Goal: Find contact information

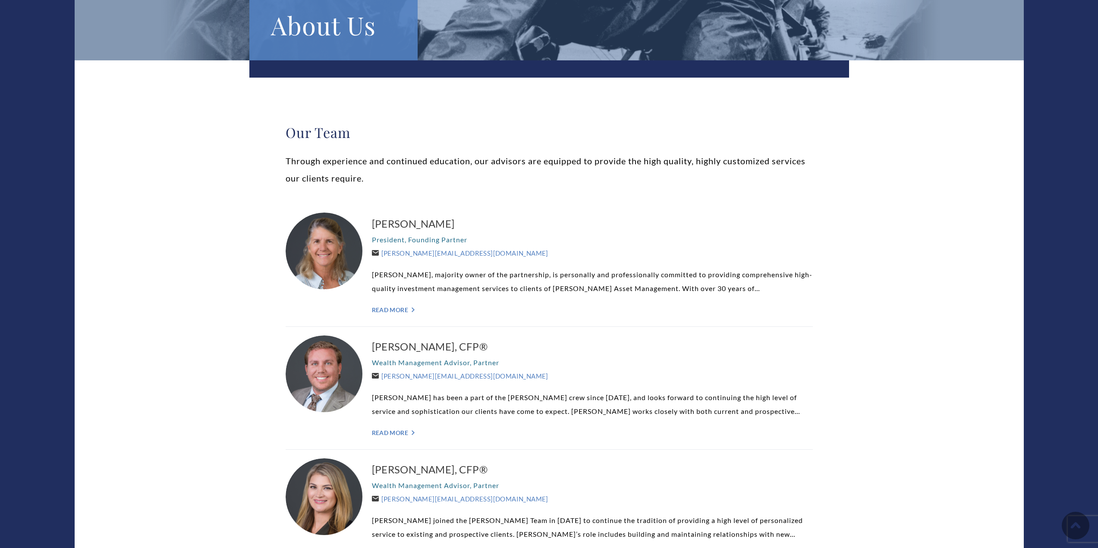
scroll to position [129, 0]
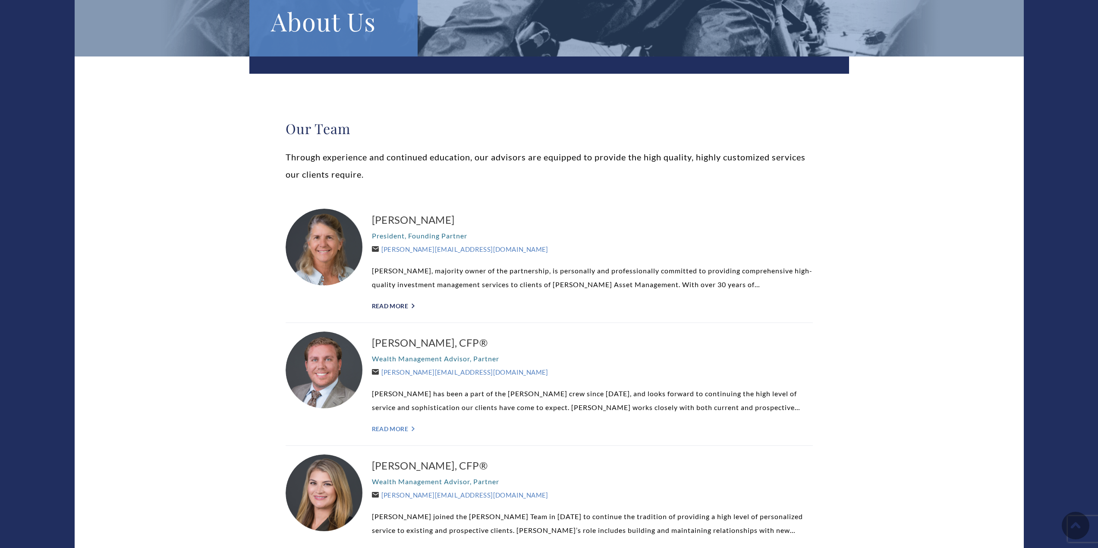
click at [383, 305] on link "Read More ">" at bounding box center [592, 305] width 441 height 7
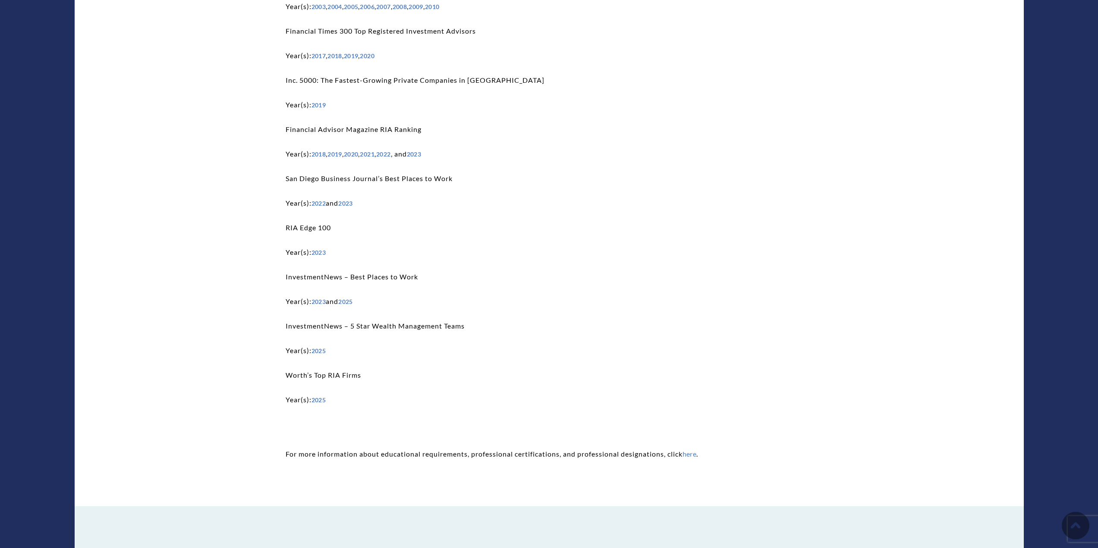
scroll to position [2157, 0]
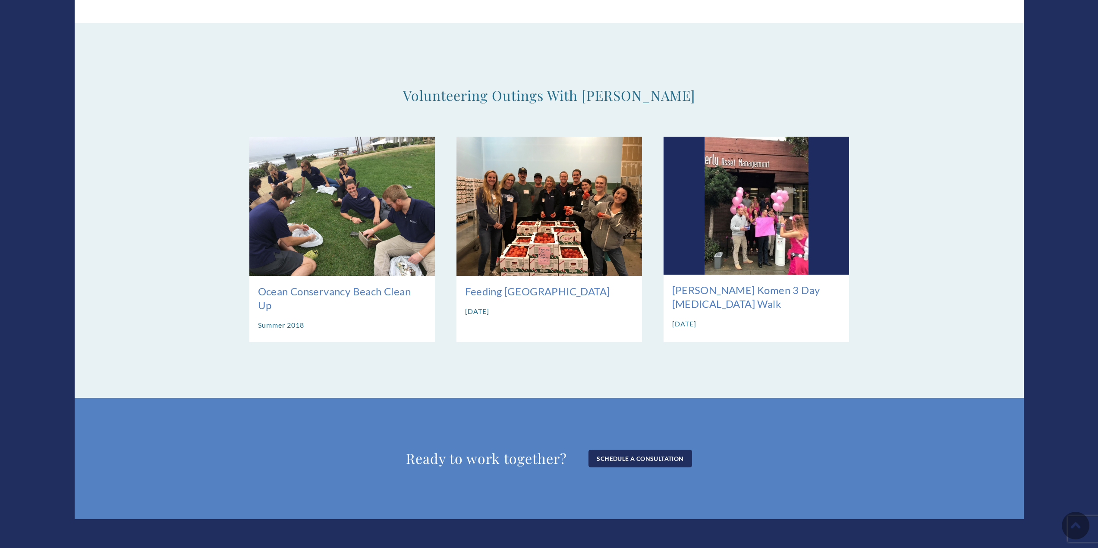
drag, startPoint x: 258, startPoint y: 256, endPoint x: 161, endPoint y: 91, distance: 191.0
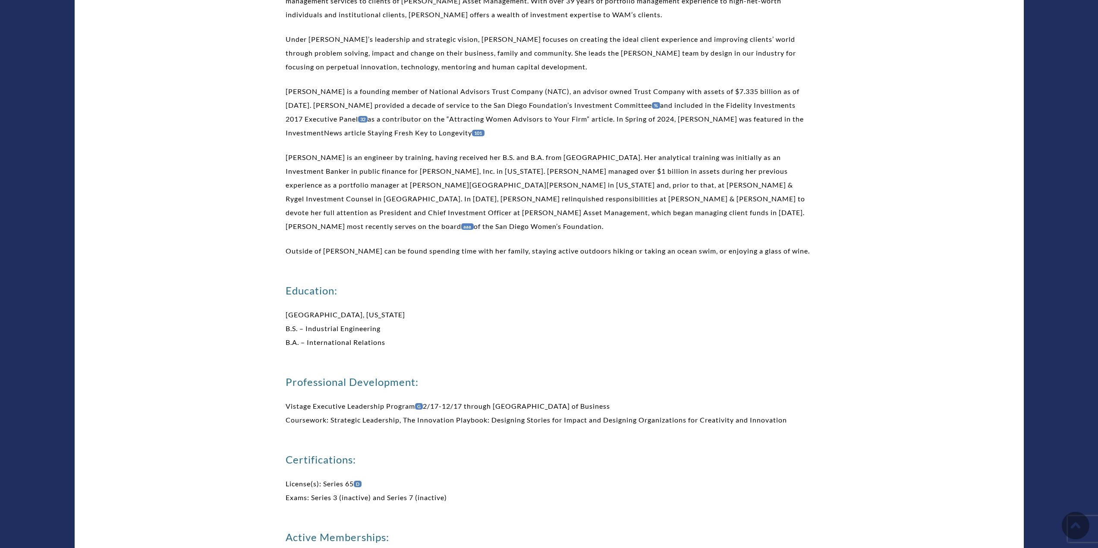
scroll to position [0, 0]
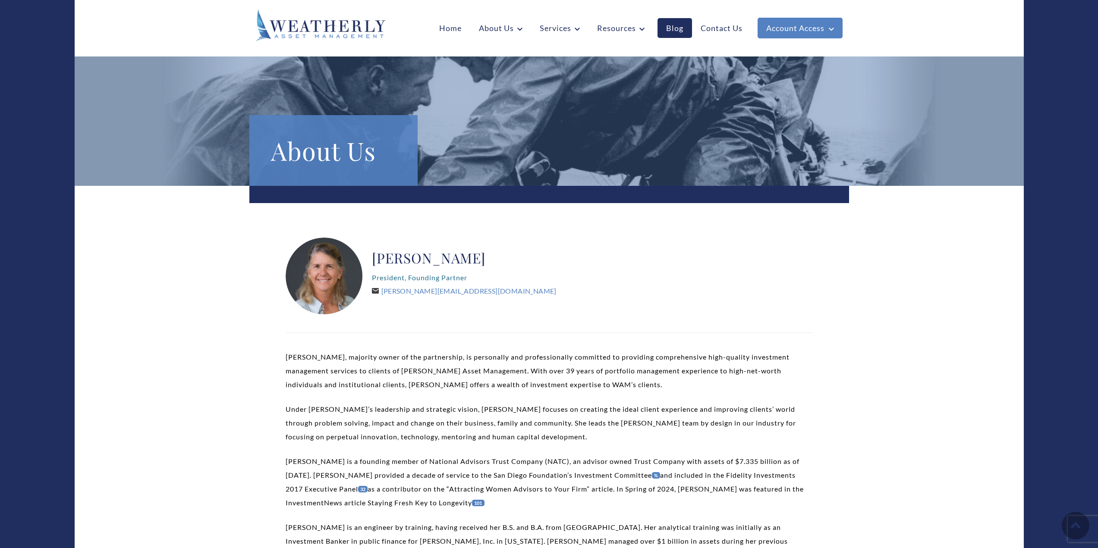
drag, startPoint x: 160, startPoint y: 178, endPoint x: 137, endPoint y: 30, distance: 149.6
drag, startPoint x: 433, startPoint y: 291, endPoint x: 346, endPoint y: 378, distance: 122.9
click at [346, 378] on p "[PERSON_NAME], majority owner of the partnership, is personally and professiona…" at bounding box center [549, 370] width 527 height 41
drag, startPoint x: 389, startPoint y: 290, endPoint x: 366, endPoint y: 339, distance: 54.2
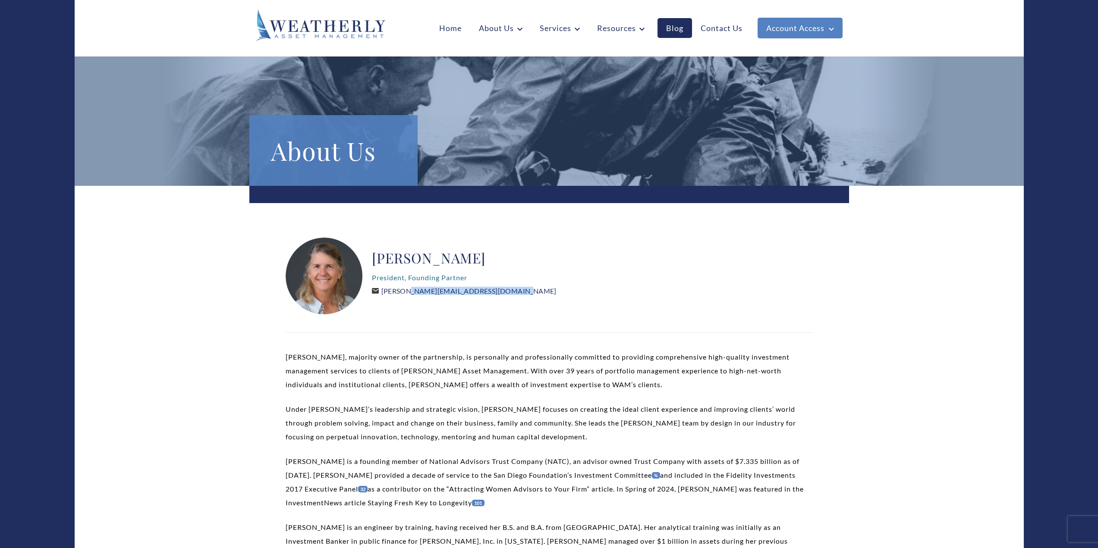
drag, startPoint x: 461, startPoint y: 288, endPoint x: 384, endPoint y: 291, distance: 76.8
click at [384, 291] on div "[PERSON_NAME] President, Founding Partner [PERSON_NAME][EMAIL_ADDRESS][DOMAIN_N…" at bounding box center [549, 277] width 527 height 78
copy link "[PERSON_NAME][EMAIL_ADDRESS][DOMAIN_NAME]"
click at [643, 267] on div "[PERSON_NAME] President, Founding Partner [PERSON_NAME][EMAIL_ADDRESS][DOMAIN_N…" at bounding box center [549, 277] width 527 height 78
click at [707, 36] on link "Contact Us" at bounding box center [721, 28] width 59 height 20
